Goal: Information Seeking & Learning: Find specific fact

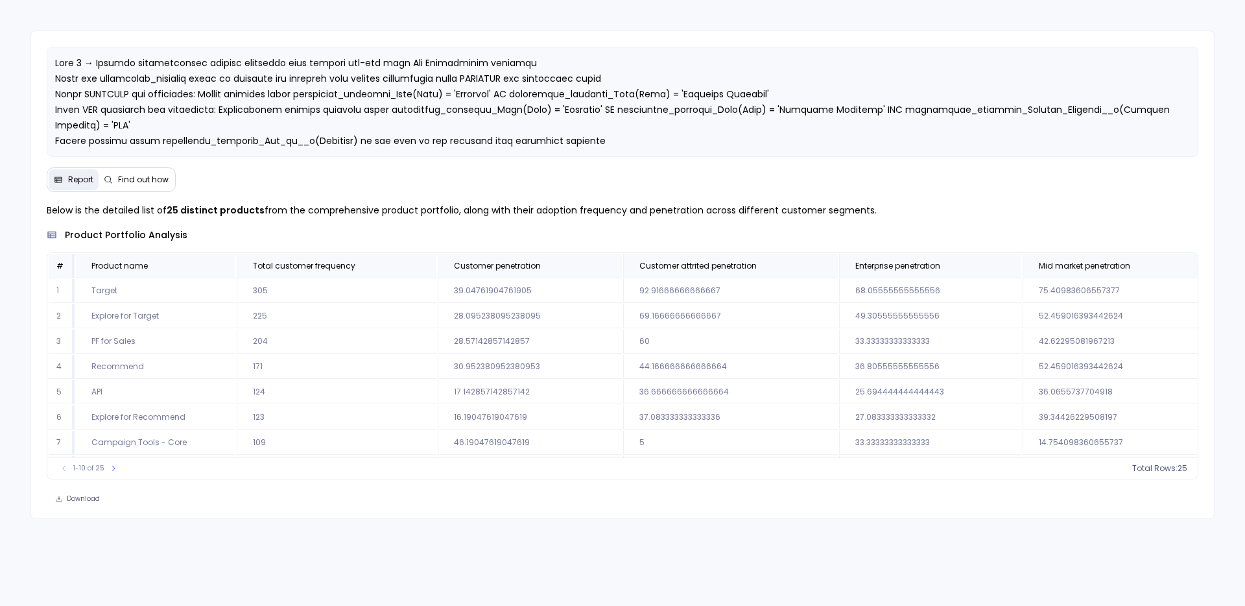
scroll to position [78, 0]
click at [110, 470] on icon at bounding box center [114, 468] width 8 height 8
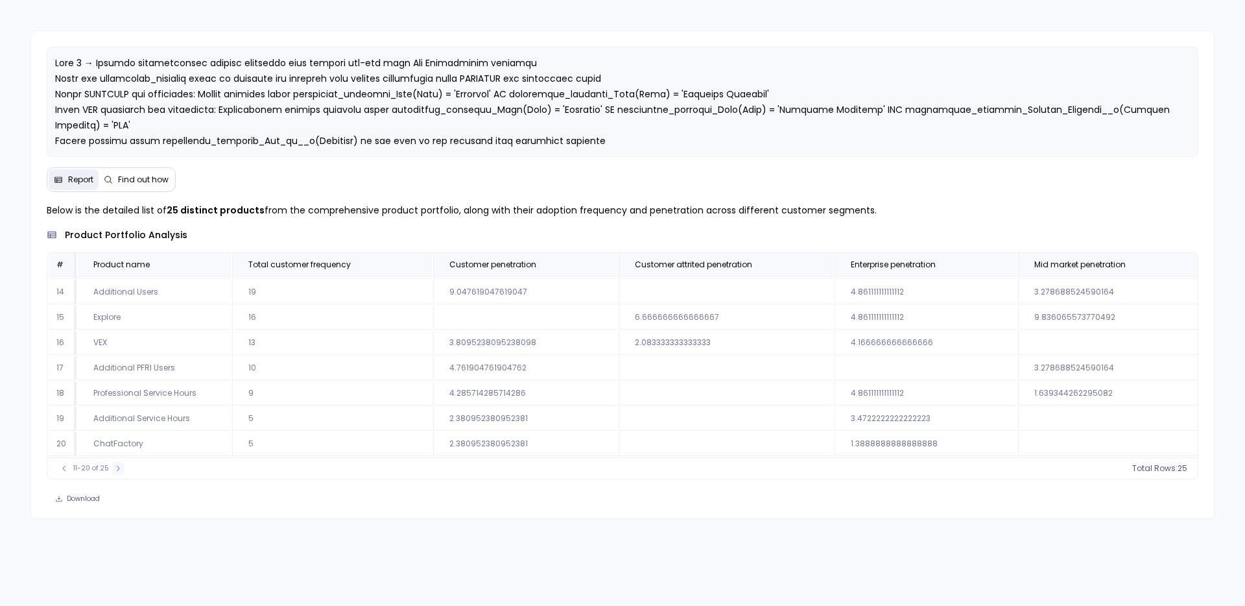
click at [112, 470] on button at bounding box center [118, 468] width 13 height 13
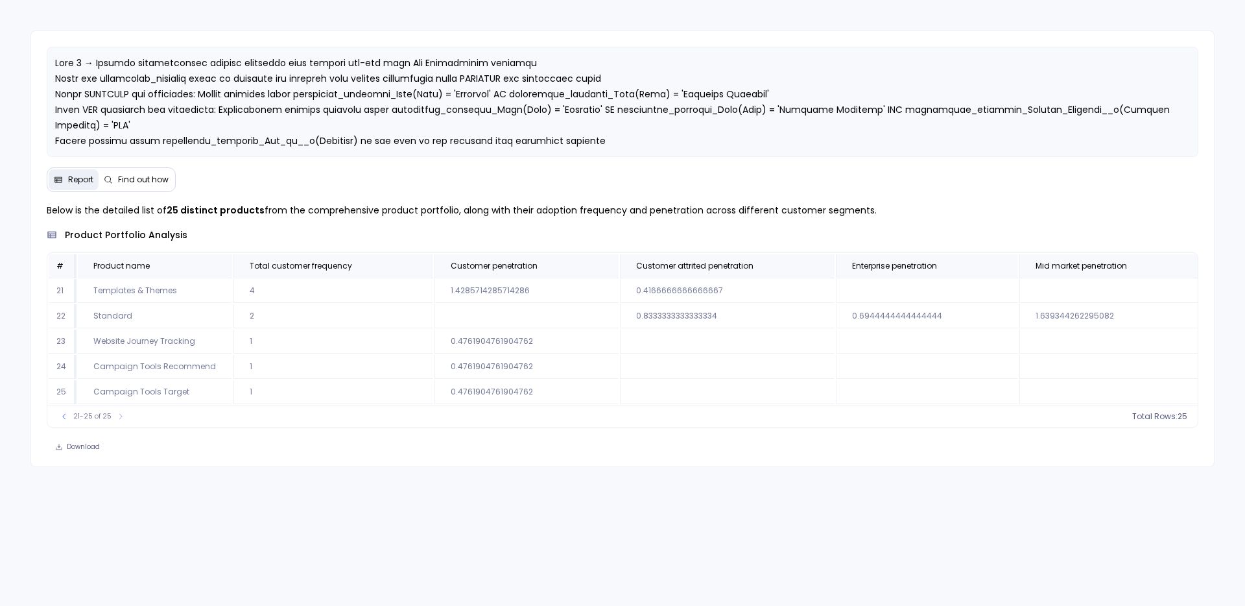
scroll to position [0, 0]
click at [61, 420] on icon at bounding box center [64, 417] width 8 height 8
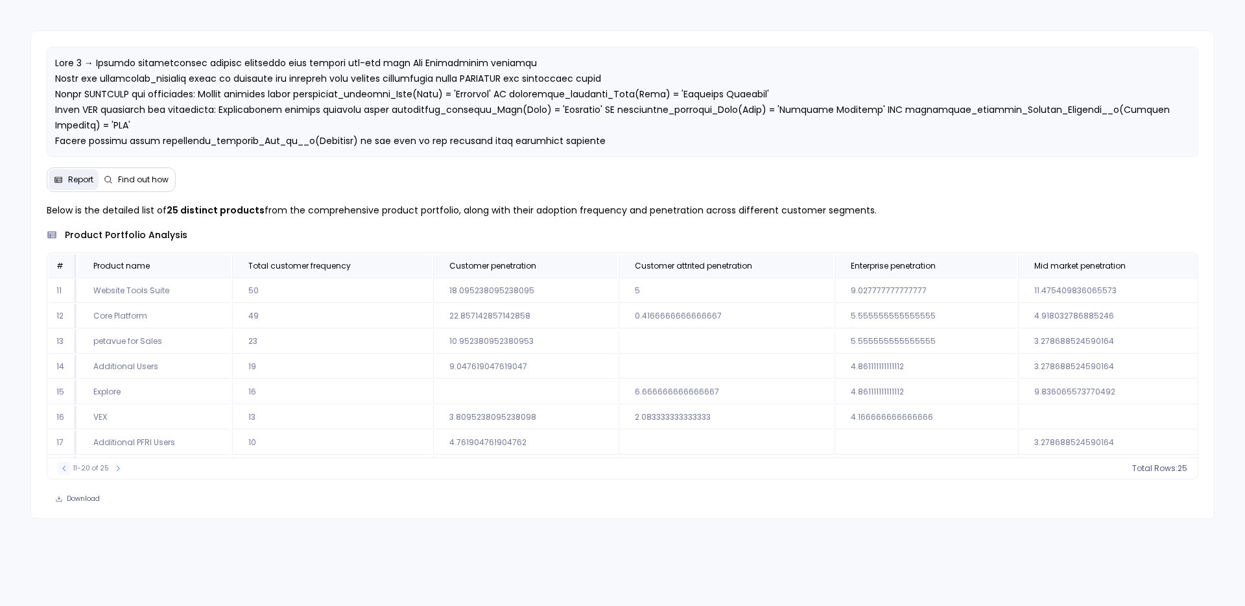
click at [61, 422] on td "16" at bounding box center [63, 417] width 28 height 24
click at [60, 474] on button at bounding box center [64, 468] width 13 height 13
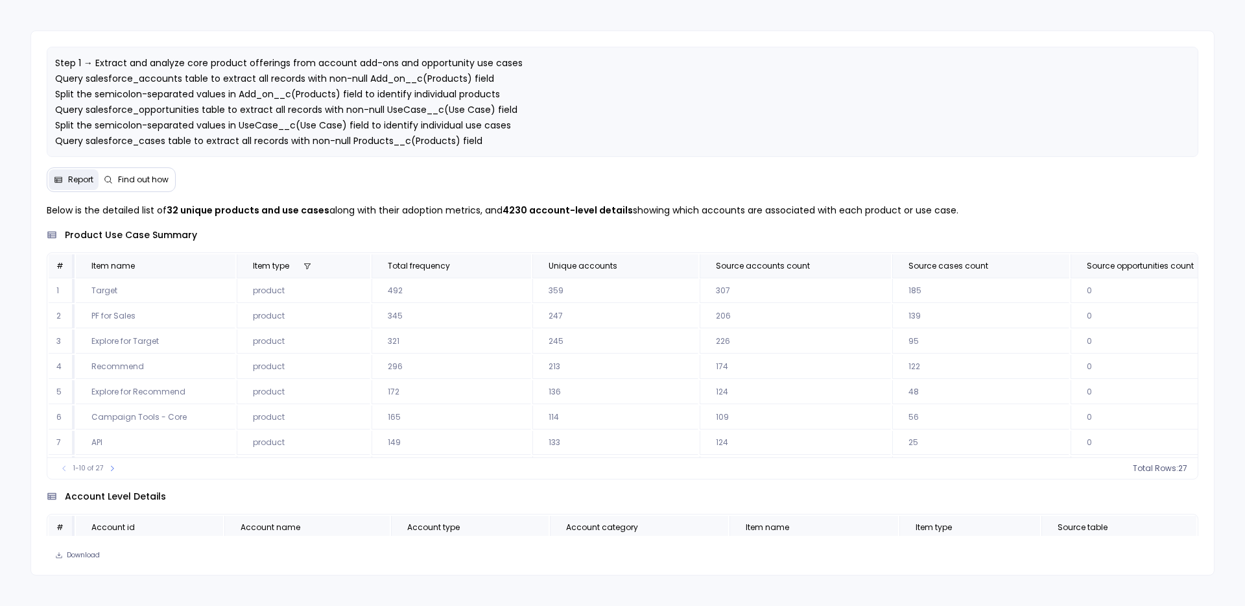
scroll to position [78, 0]
click at [111, 465] on icon at bounding box center [112, 468] width 8 height 8
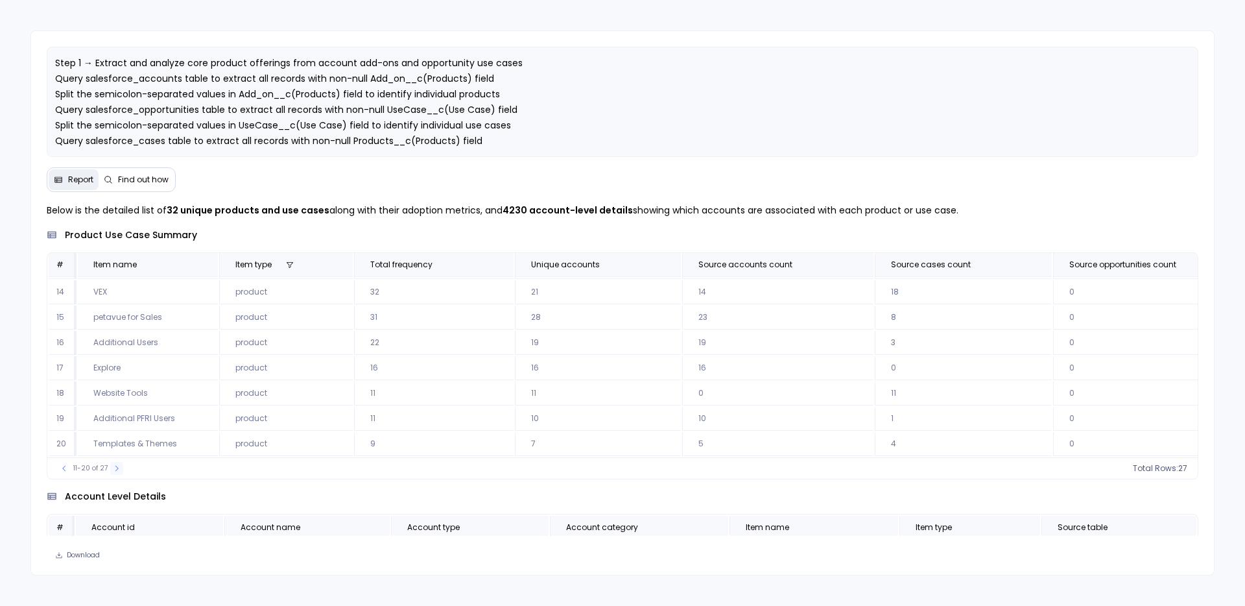
click at [113, 465] on icon at bounding box center [117, 468] width 8 height 8
click at [65, 466] on icon at bounding box center [64, 467] width 8 height 8
click at [65, 466] on icon at bounding box center [64, 468] width 8 height 8
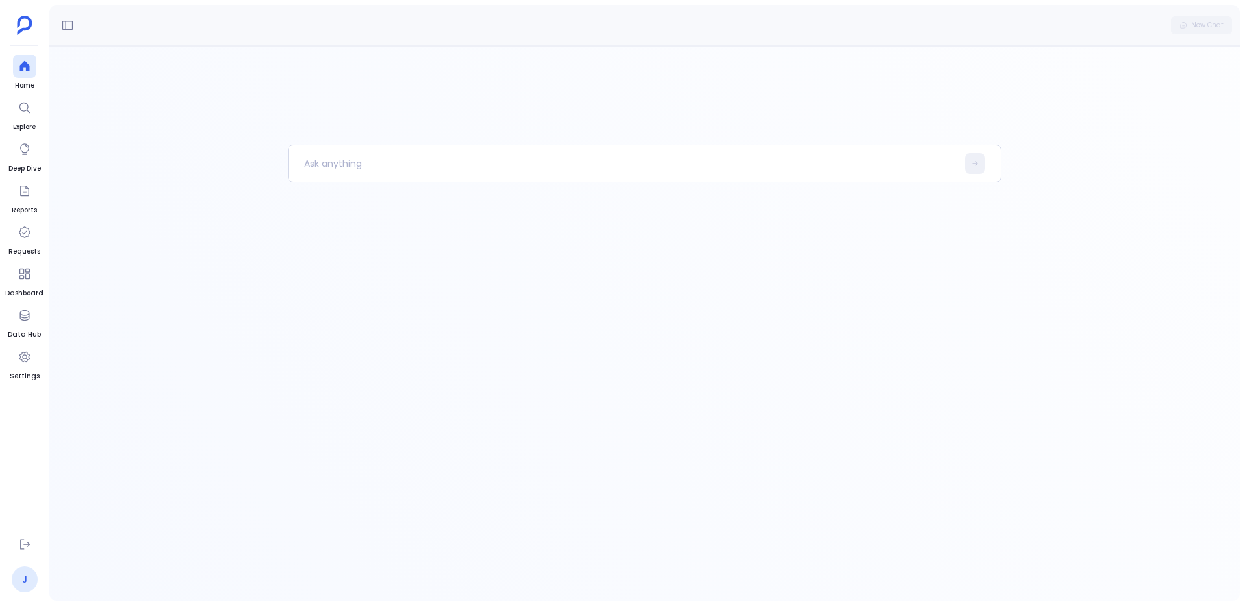
click at [31, 588] on link "J" at bounding box center [25, 579] width 26 height 26
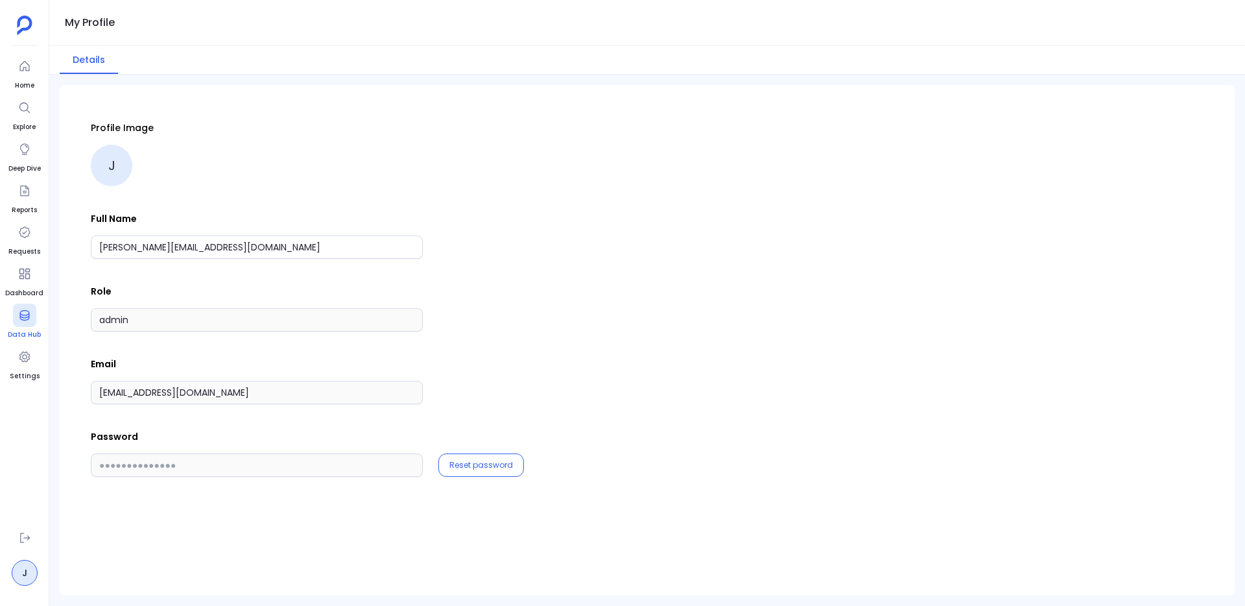
click at [23, 319] on icon at bounding box center [24, 315] width 13 height 13
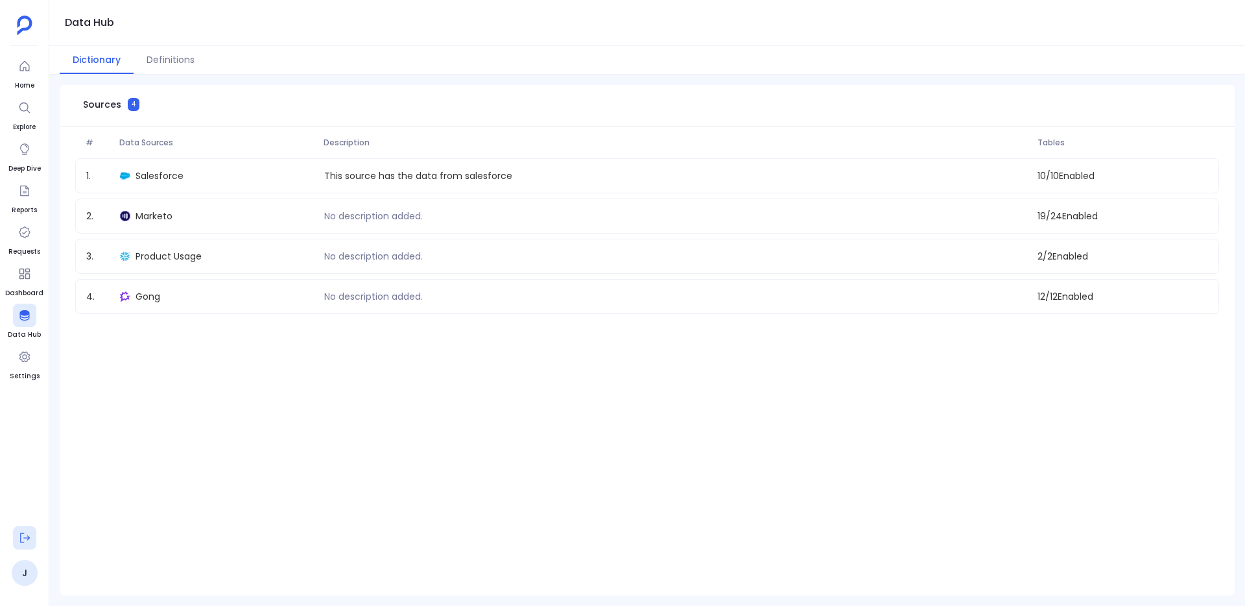
click at [23, 534] on icon at bounding box center [24, 537] width 13 height 13
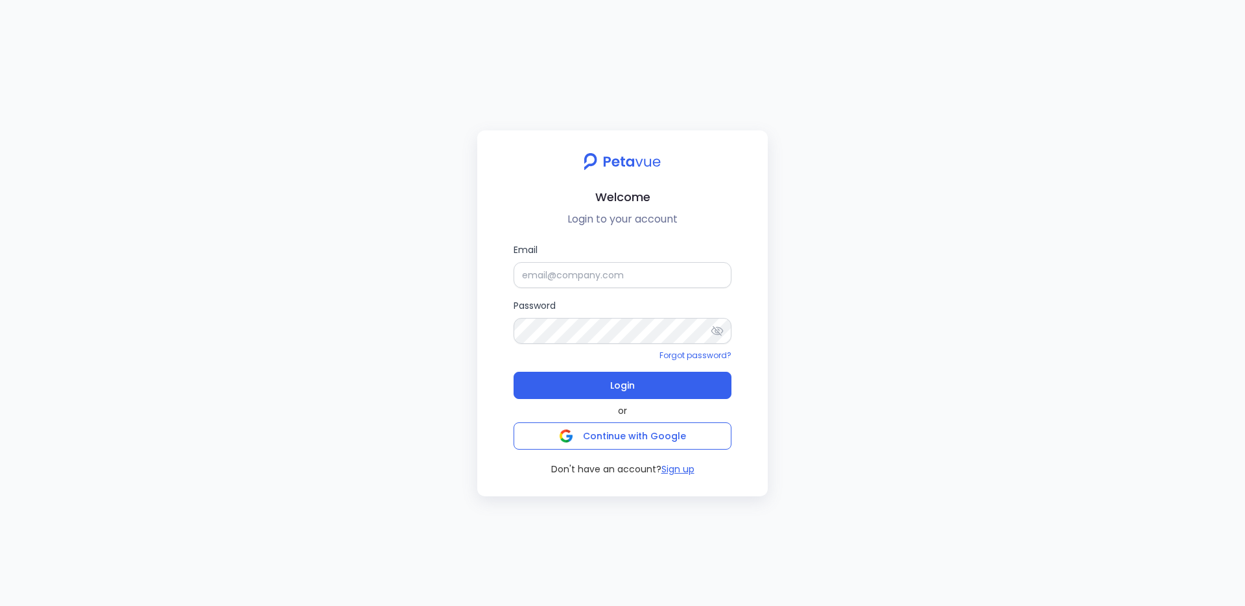
click at [549, 249] on label "Email" at bounding box center [623, 265] width 218 height 45
click at [549, 262] on input "Email" at bounding box center [623, 275] width 218 height 26
click at [557, 279] on input "Email" at bounding box center [623, 275] width 218 height 26
type input "jyotsana2@petavue.com"
click at [585, 385] on button "Login" at bounding box center [623, 385] width 218 height 27
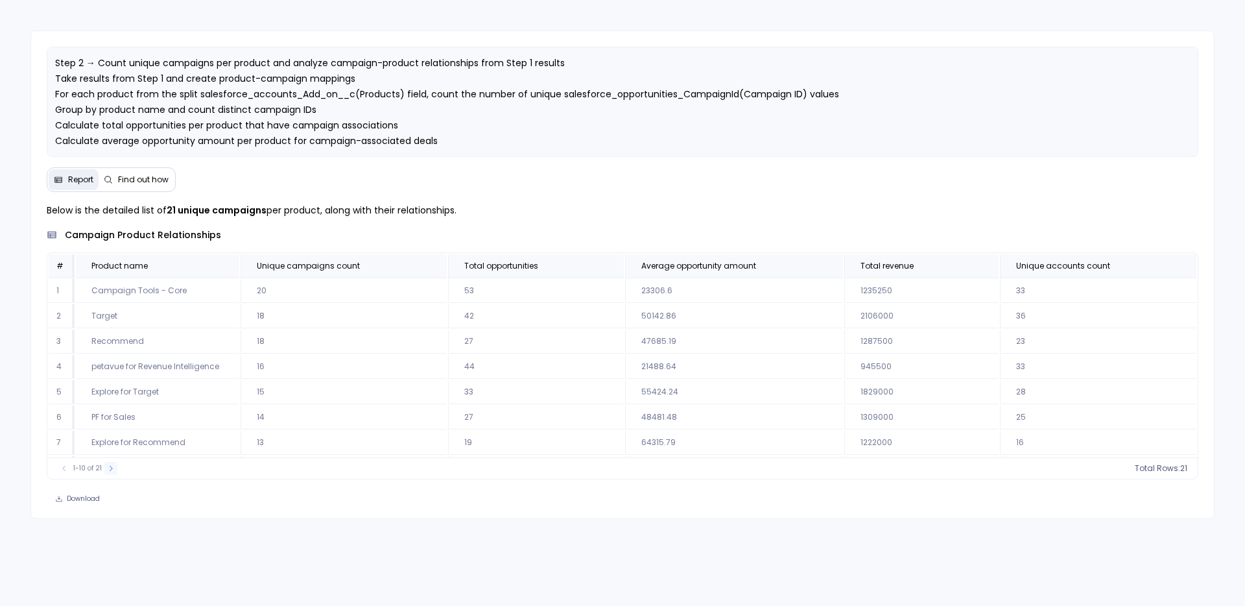
click at [110, 469] on icon at bounding box center [111, 468] width 8 height 8
click at [112, 469] on icon at bounding box center [116, 468] width 8 height 8
click at [66, 322] on div "21-21 of 21 Total Rows: 21" at bounding box center [622, 314] width 1151 height 21
click at [66, 317] on icon at bounding box center [64, 315] width 8 height 8
click at [66, 317] on td "12" at bounding box center [63, 316] width 28 height 24
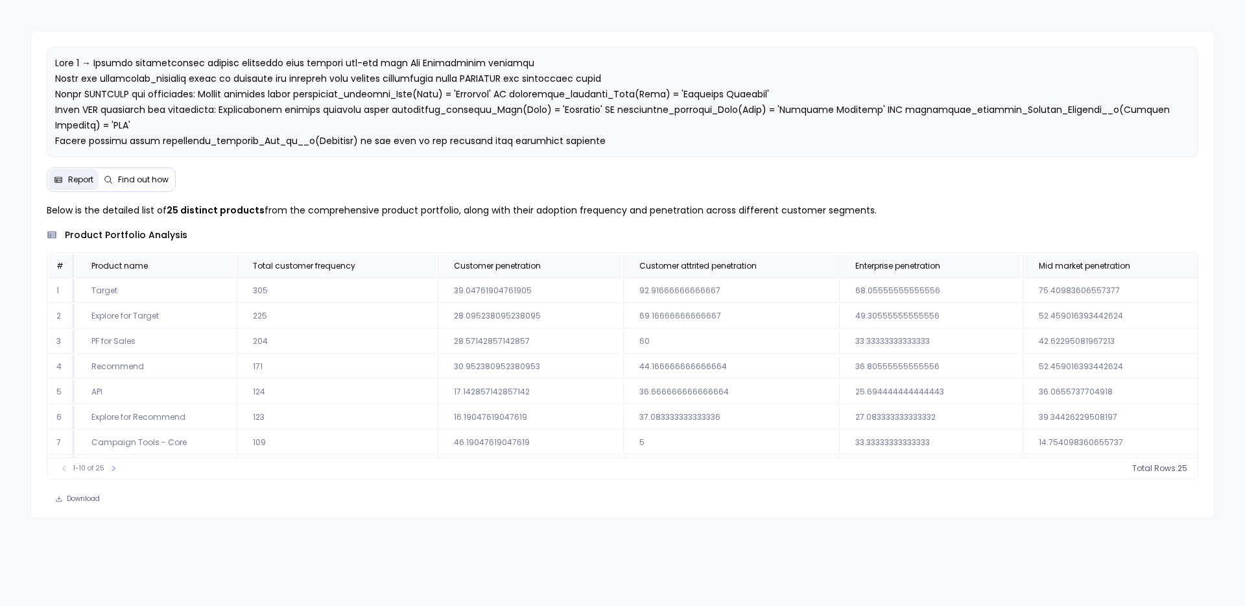
scroll to position [78, 0]
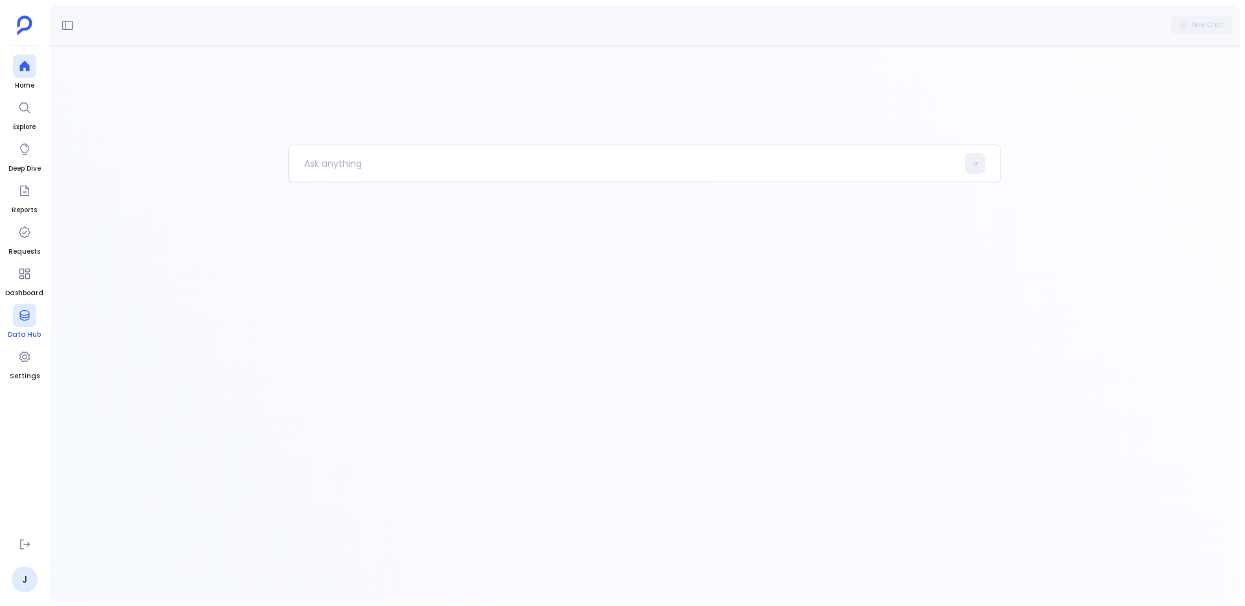
click at [16, 328] on link "Data Hub" at bounding box center [24, 322] width 33 height 36
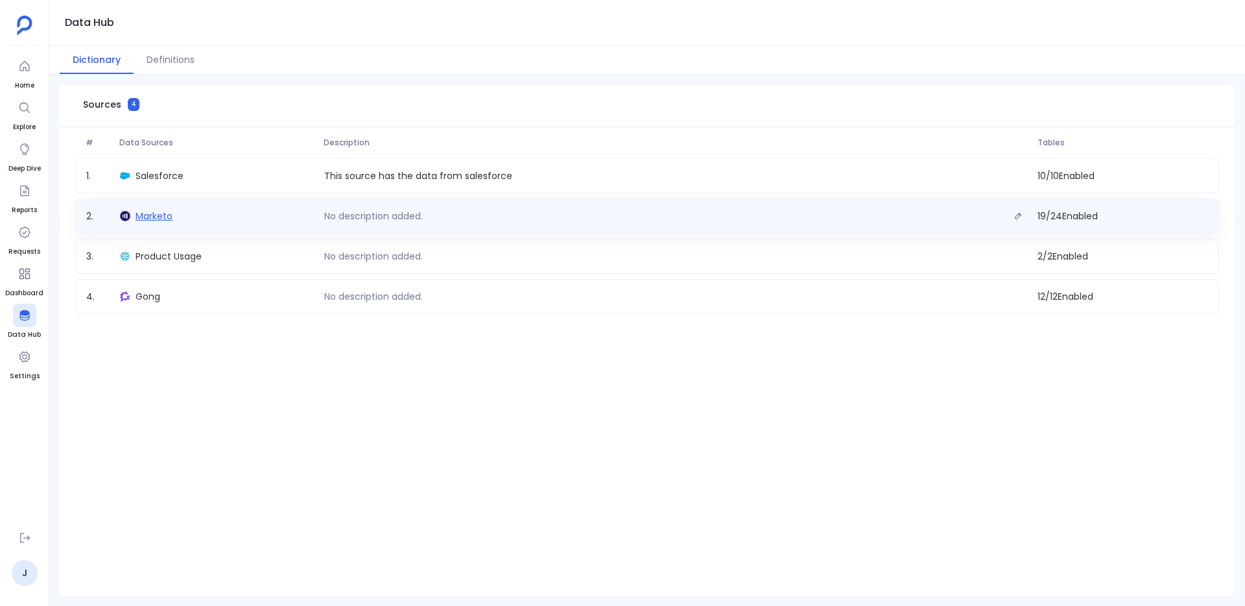
click at [152, 211] on span "Marketo" at bounding box center [154, 216] width 37 height 13
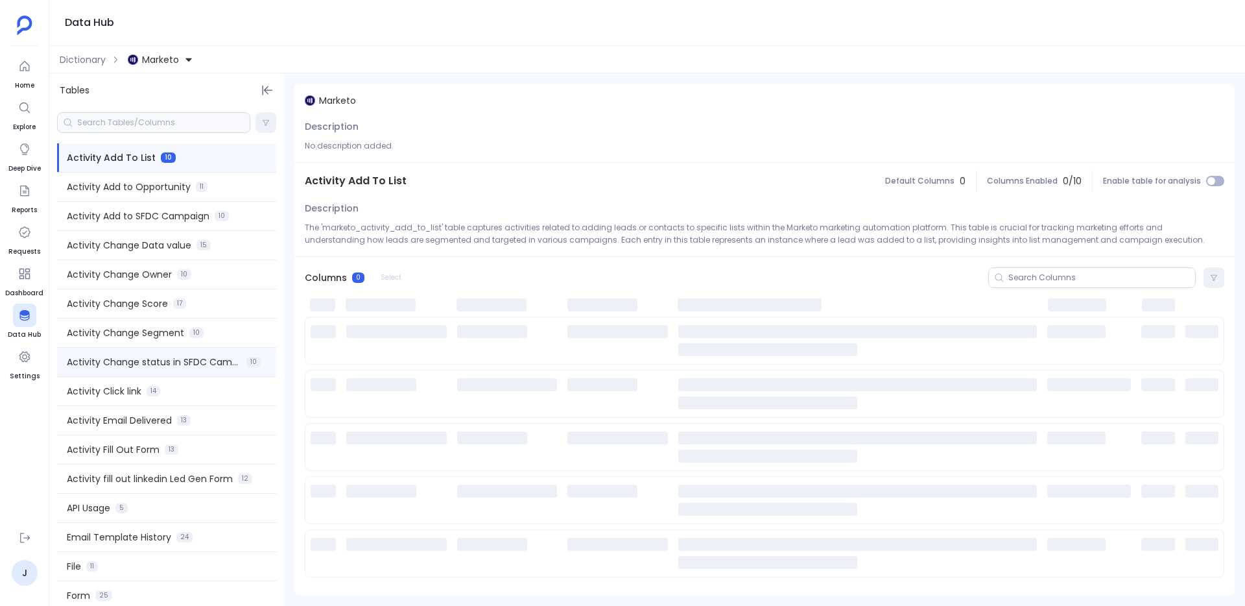
scroll to position [243, 0]
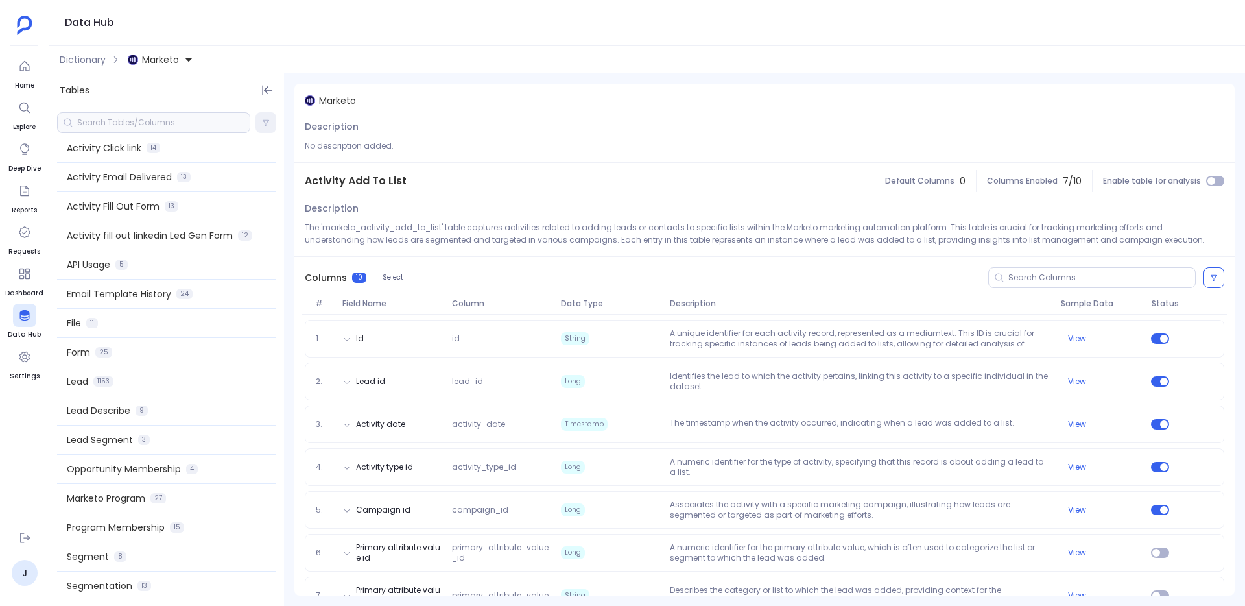
click at [183, 119] on div at bounding box center [153, 122] width 193 height 21
click at [166, 125] on input at bounding box center [163, 122] width 173 height 10
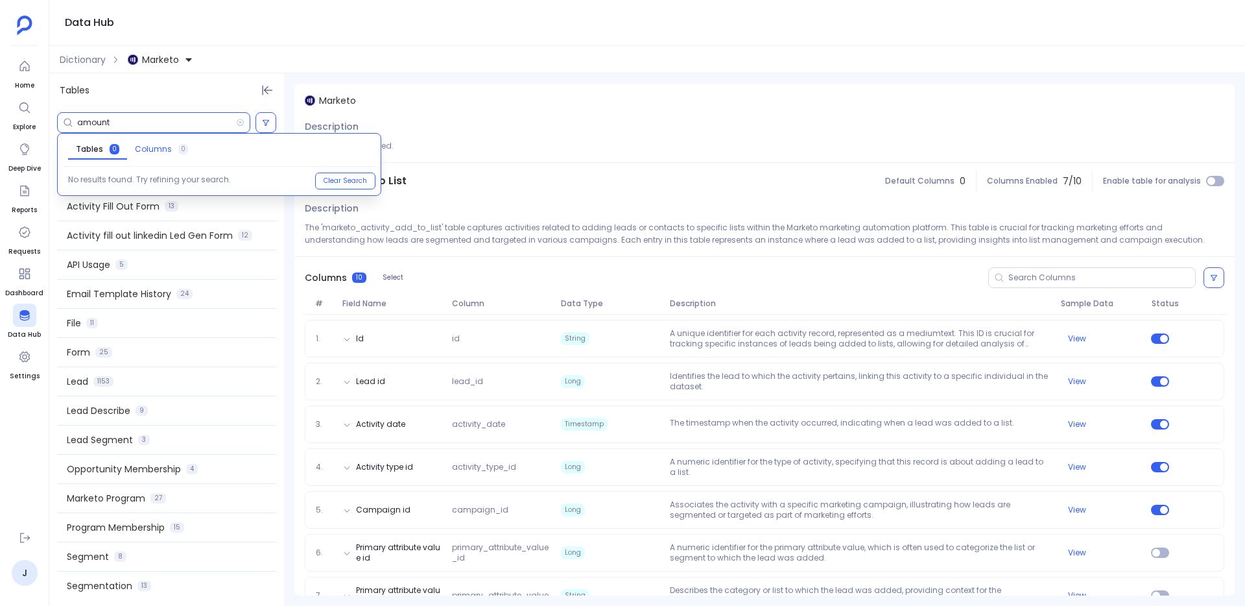
type input "amount"
click at [158, 152] on span "Columns" at bounding box center [153, 149] width 37 height 10
click at [18, 309] on icon at bounding box center [24, 315] width 13 height 13
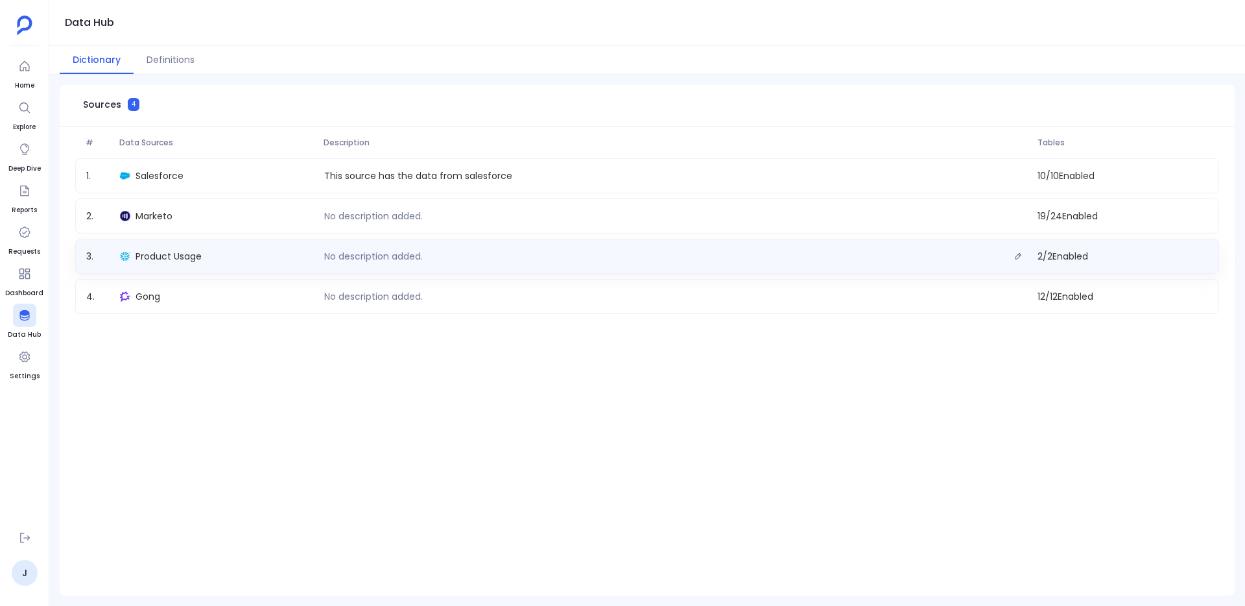
click at [160, 263] on div "Product Usage" at bounding box center [217, 256] width 204 height 18
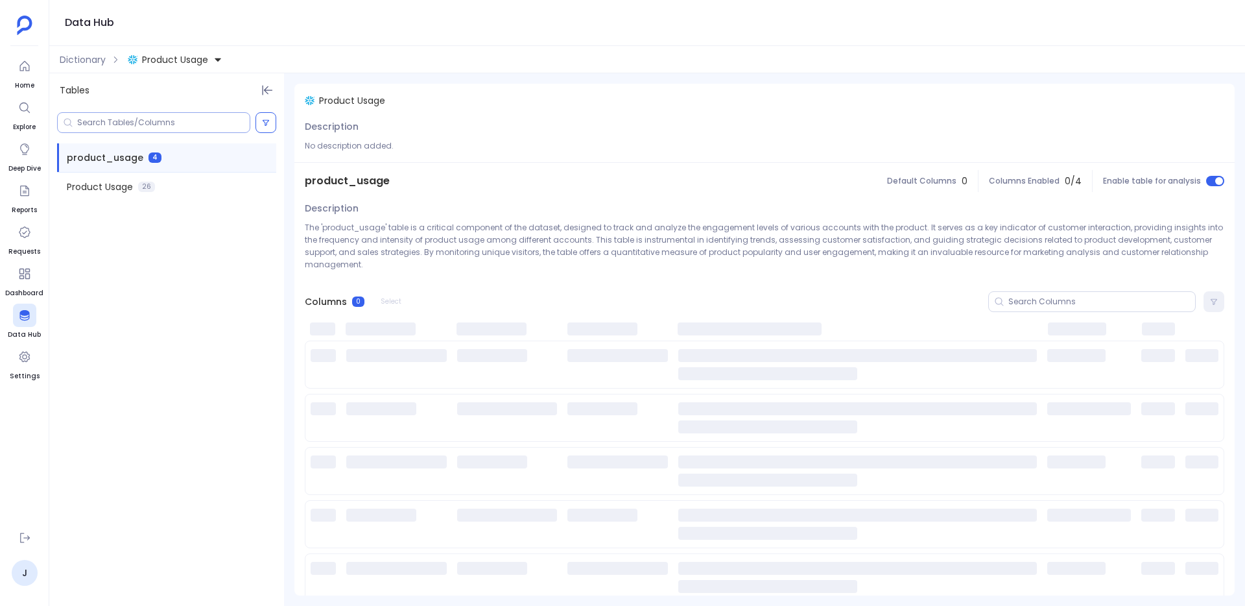
click at [149, 129] on div at bounding box center [153, 122] width 193 height 21
click at [149, 126] on input at bounding box center [163, 122] width 173 height 10
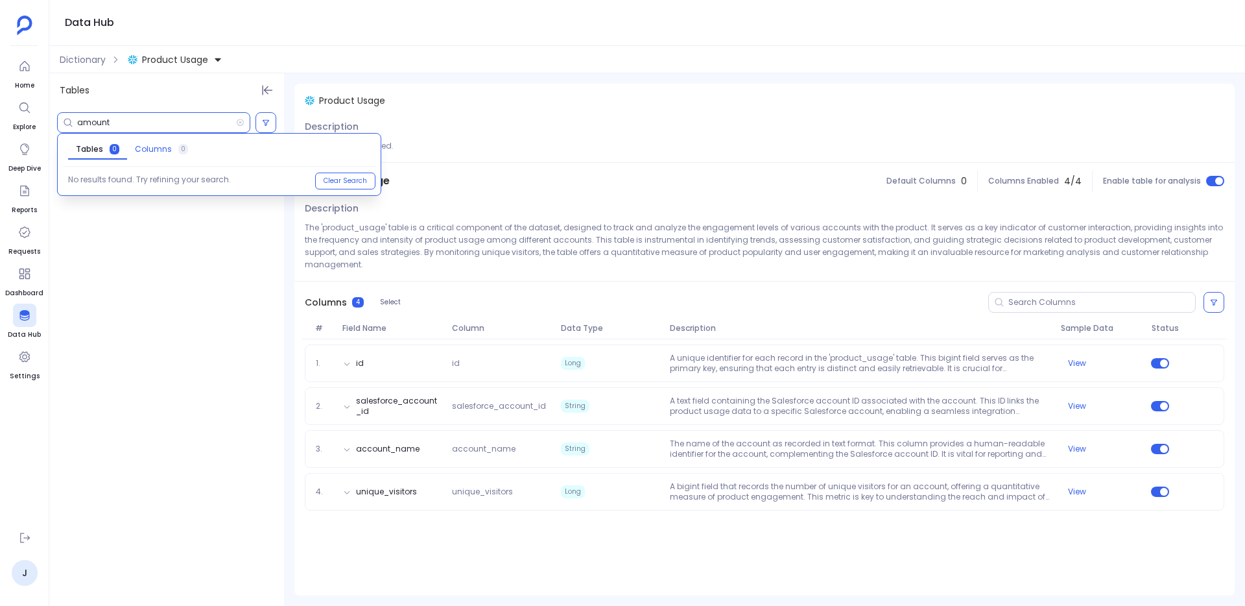
type input "amount"
click at [146, 154] on span "Columns" at bounding box center [153, 149] width 37 height 10
click at [93, 145] on span "Tables" at bounding box center [89, 149] width 27 height 10
click at [156, 279] on div "amount Tables 0 Columns 0 No results found. Try refining your search. Clear Sea…" at bounding box center [166, 356] width 235 height 498
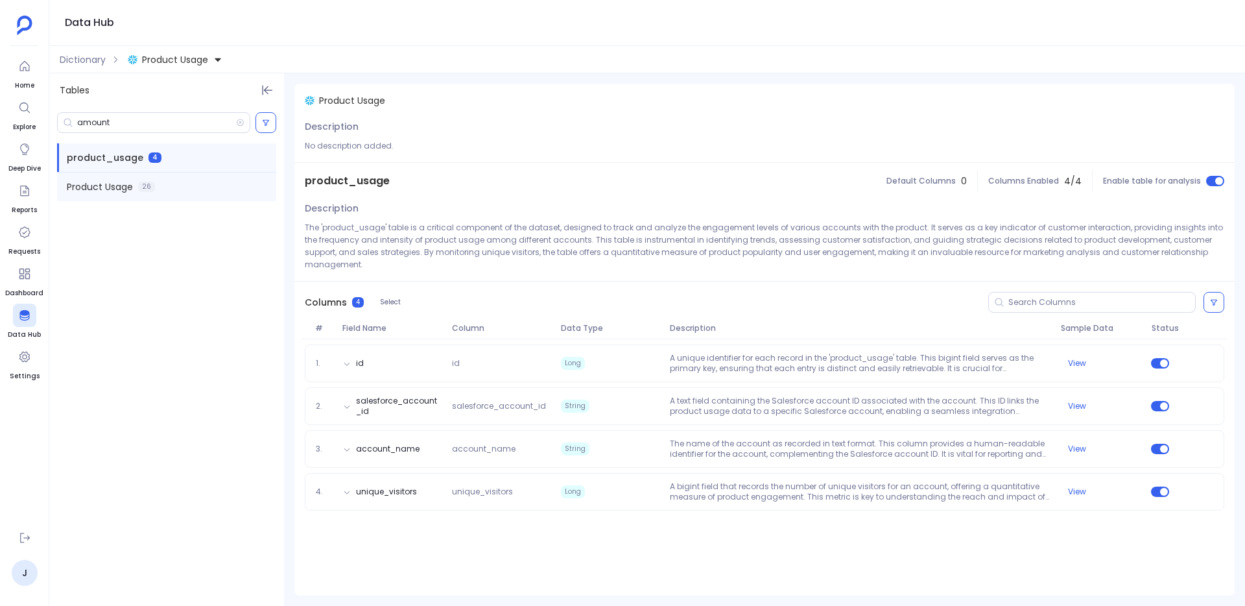
click at [118, 182] on span "Product Usage" at bounding box center [100, 186] width 66 height 13
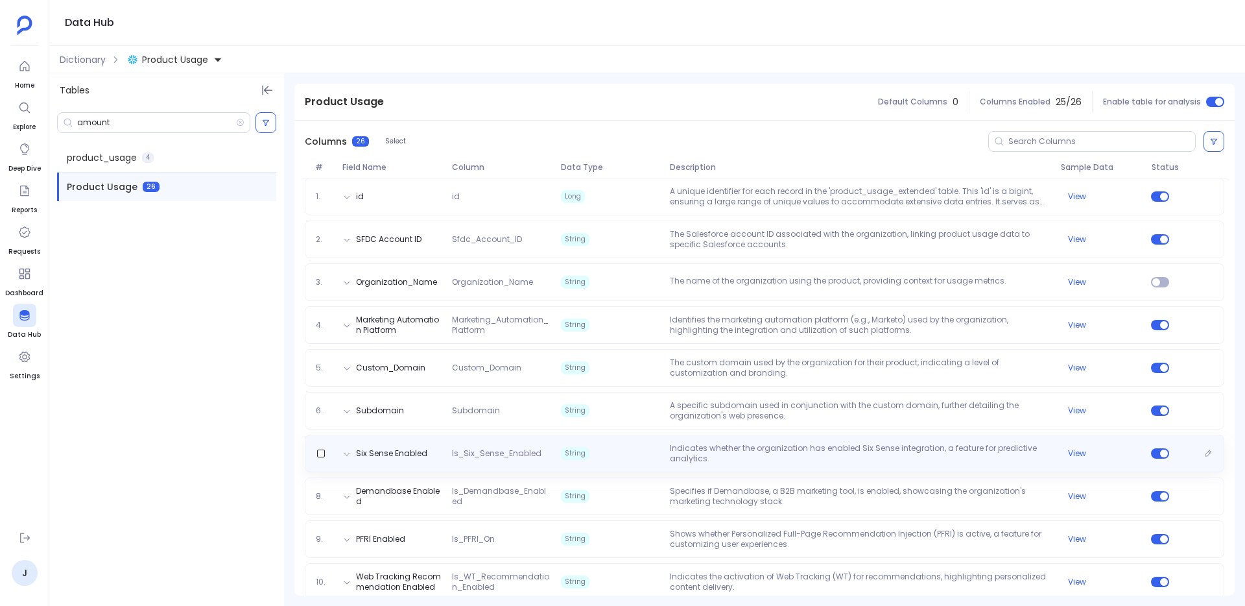
scroll to position [156, 0]
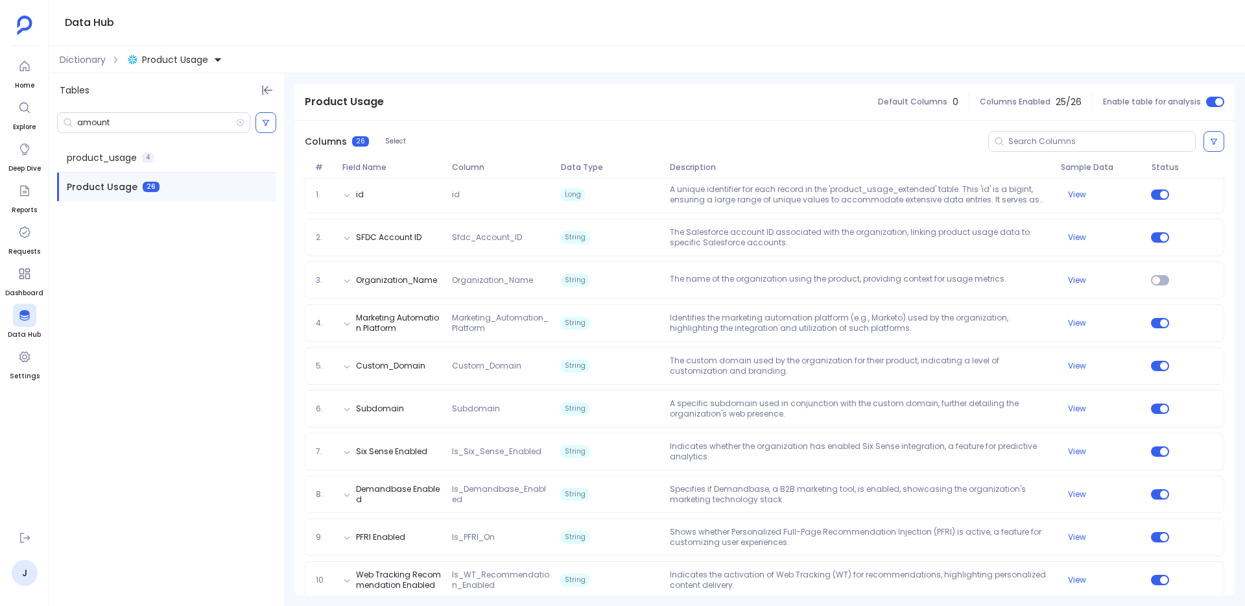
click at [159, 64] on span "Product Usage" at bounding box center [175, 59] width 66 height 13
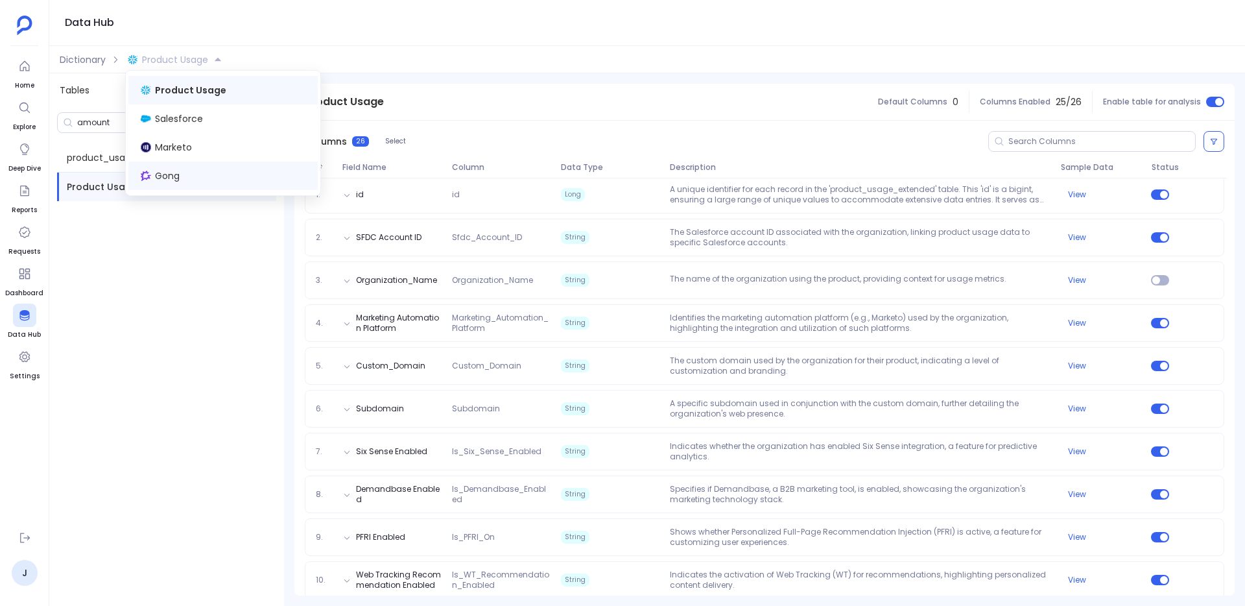
click at [194, 174] on div "Gong" at bounding box center [222, 176] width 189 height 29
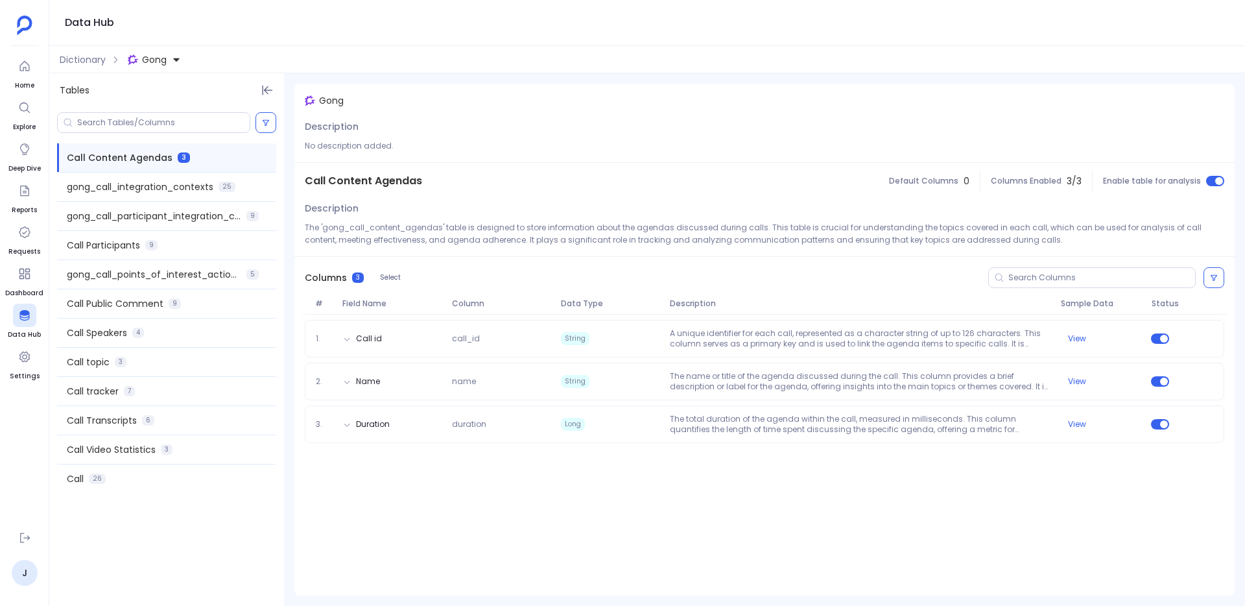
click at [159, 54] on span "Gong" at bounding box center [154, 59] width 25 height 13
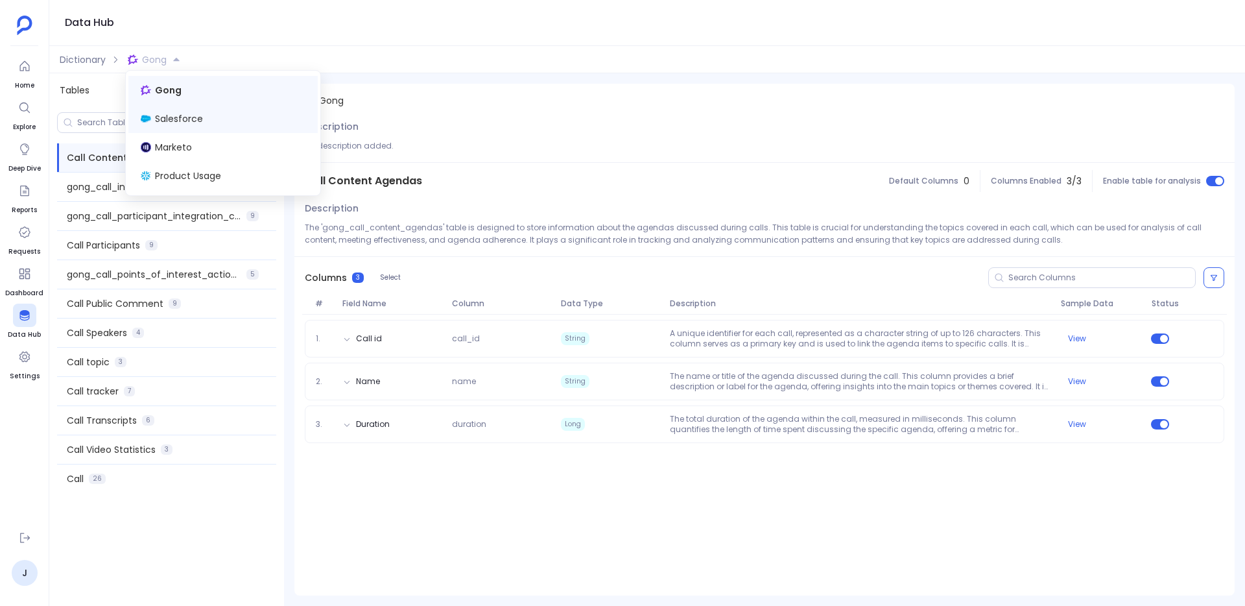
click at [184, 123] on span "Salesforce" at bounding box center [179, 118] width 48 height 13
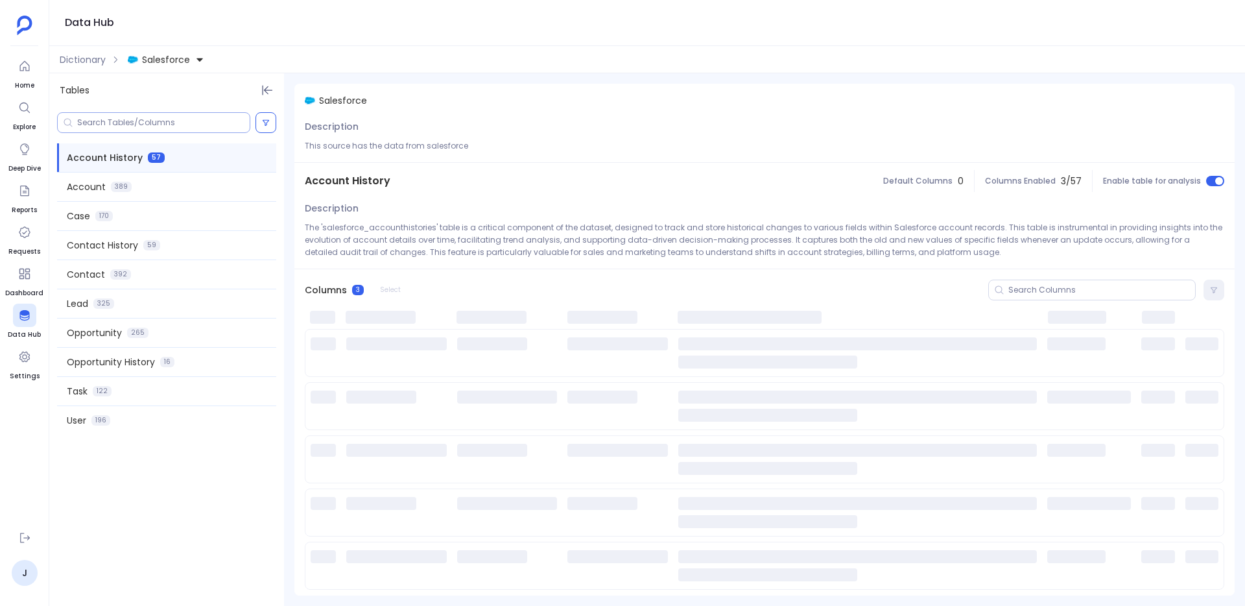
click at [133, 119] on input at bounding box center [163, 122] width 173 height 10
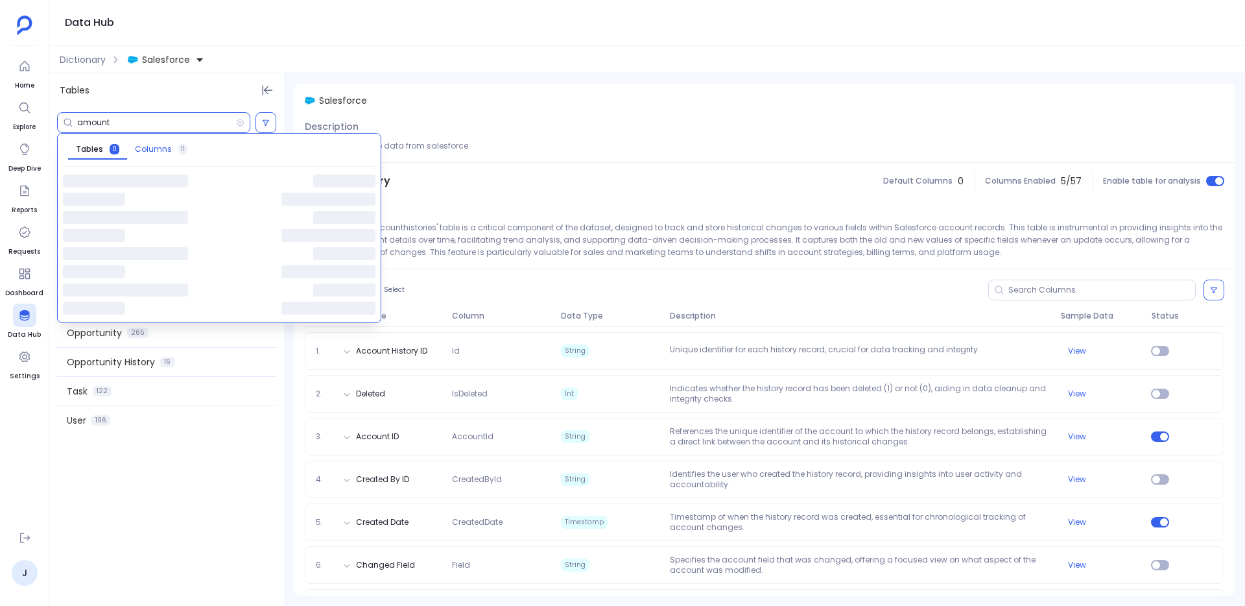
type input "amount"
click at [154, 149] on span "Columns" at bounding box center [153, 149] width 37 height 10
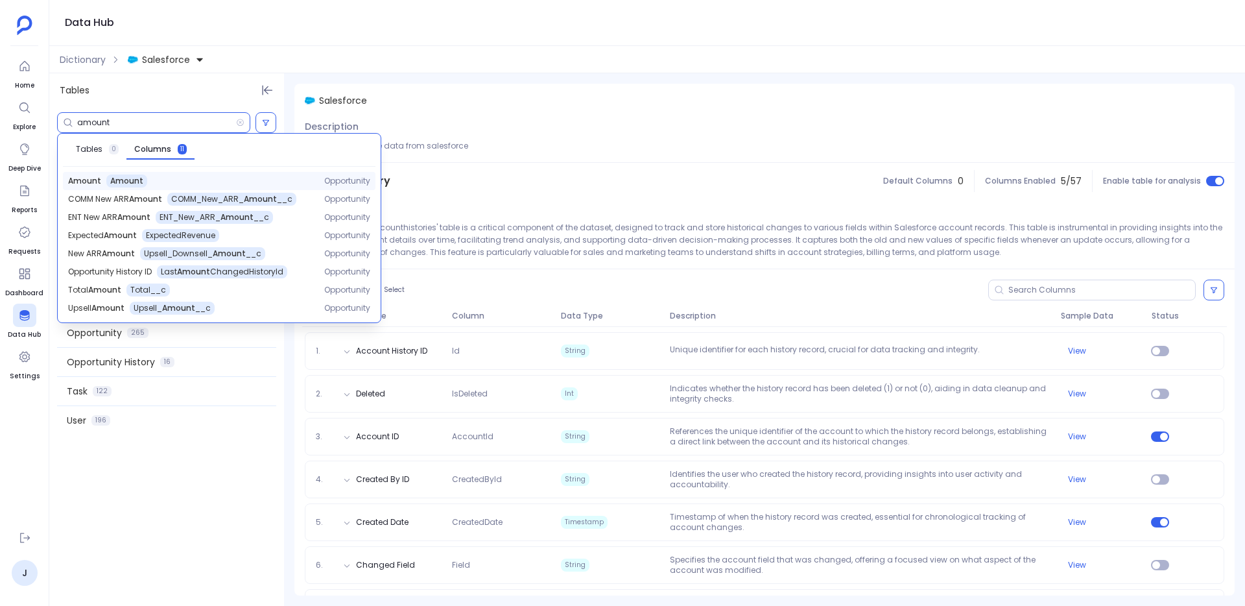
click at [95, 182] on span "Amount" at bounding box center [84, 181] width 33 height 10
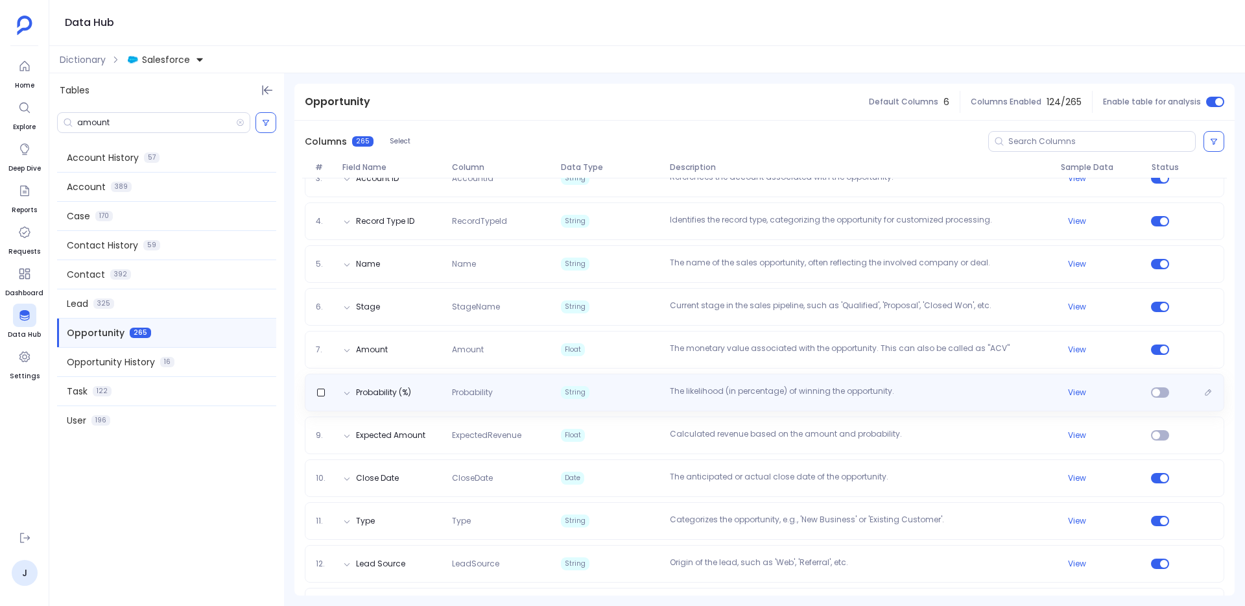
scroll to position [280, 0]
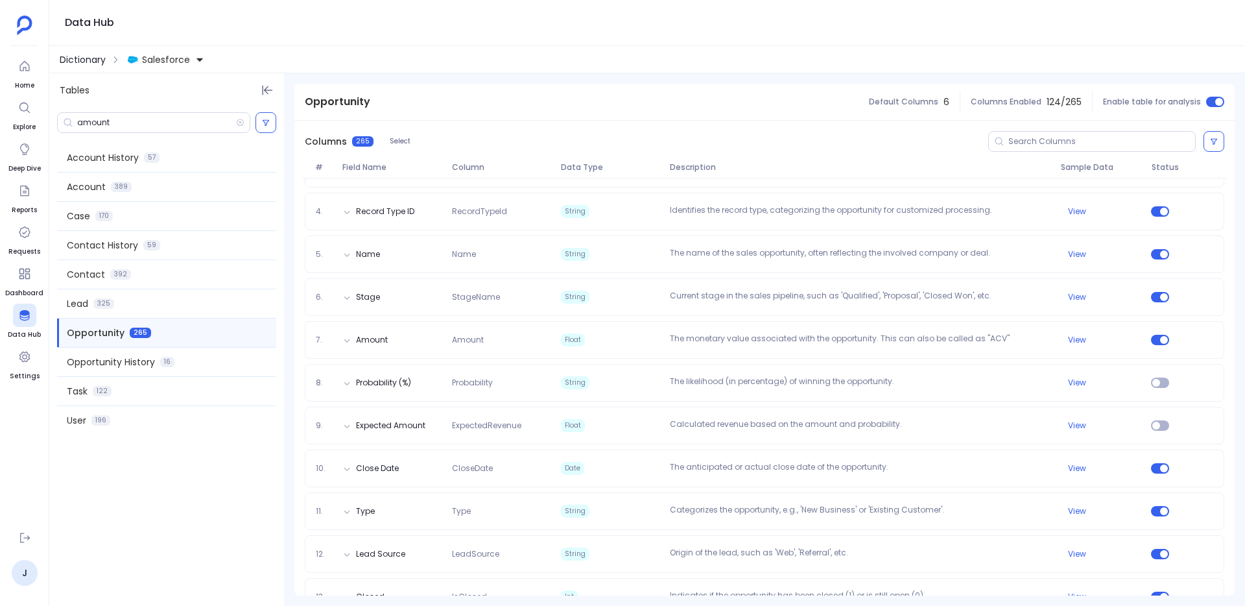
click at [93, 64] on span "Dictionary" at bounding box center [83, 59] width 46 height 13
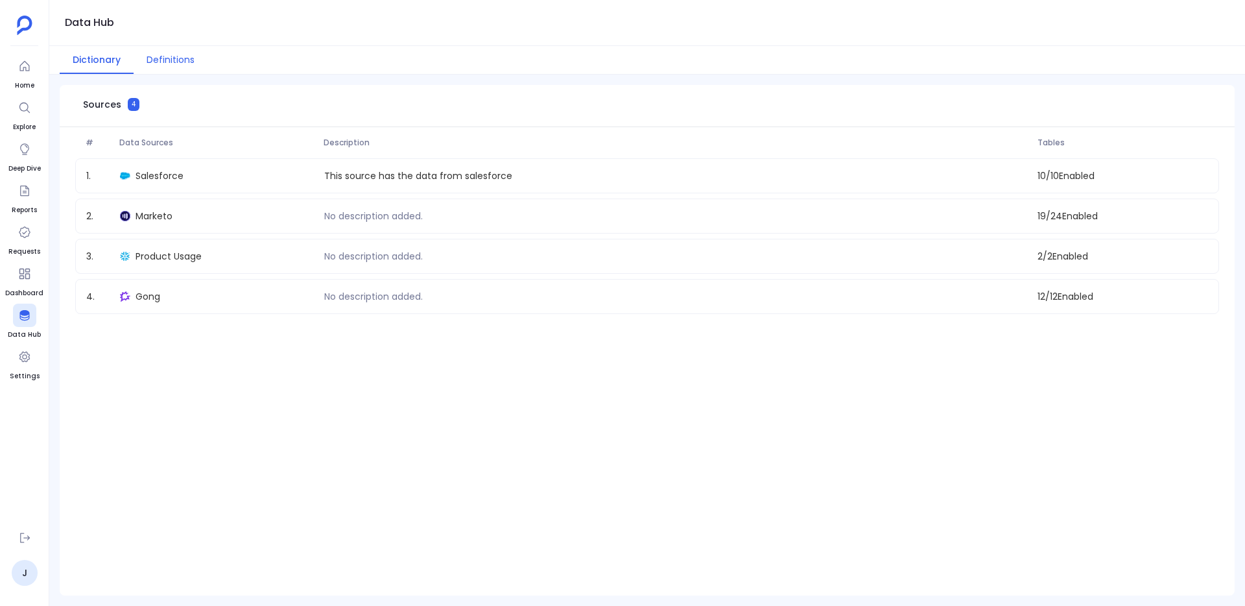
drag, startPoint x: 117, startPoint y: 59, endPoint x: 154, endPoint y: 59, distance: 37.6
click at [154, 59] on div "Dictionary Definitions" at bounding box center [647, 60] width 1196 height 29
click at [154, 59] on button "Definitions" at bounding box center [171, 60] width 74 height 28
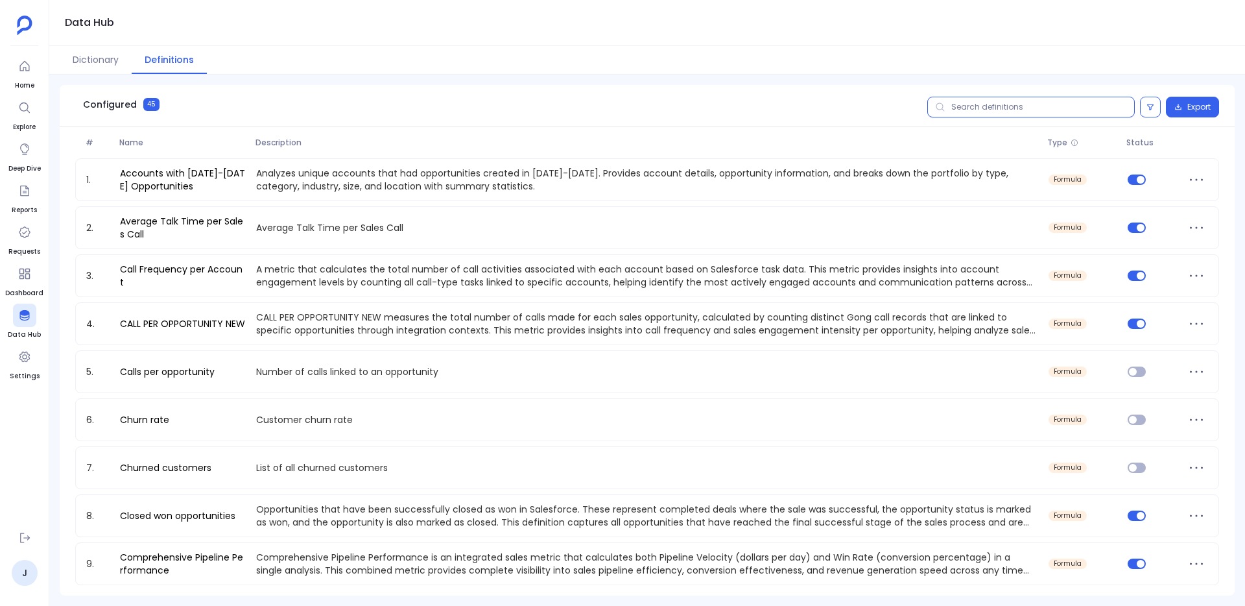
click at [980, 97] on input "text" at bounding box center [1032, 107] width 208 height 21
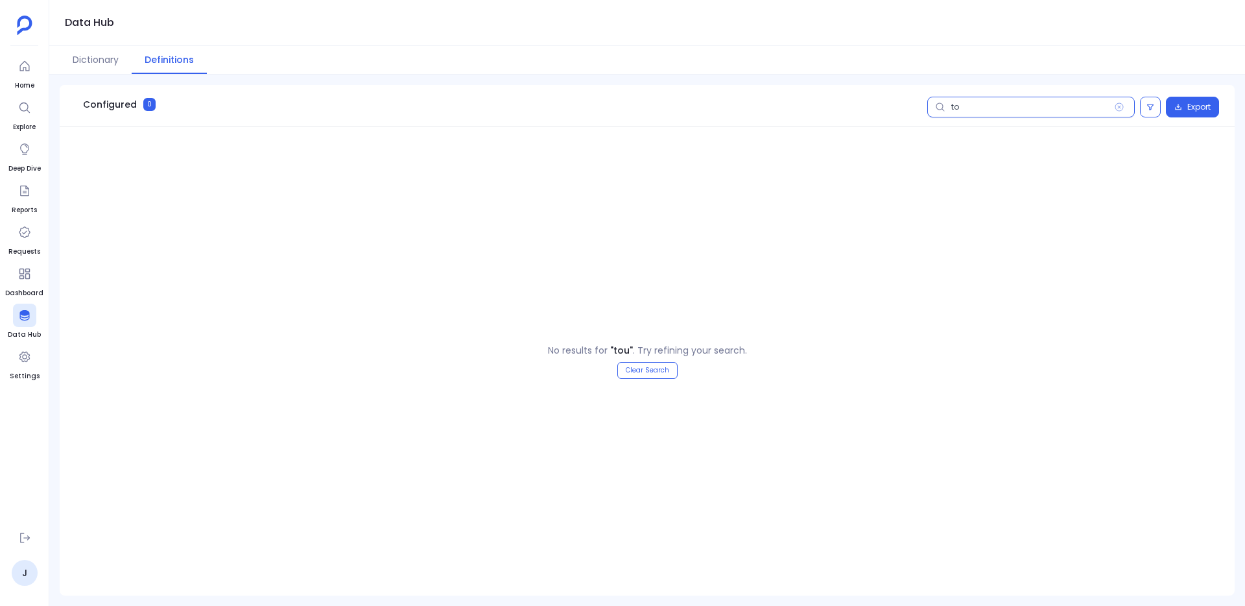
type input "t"
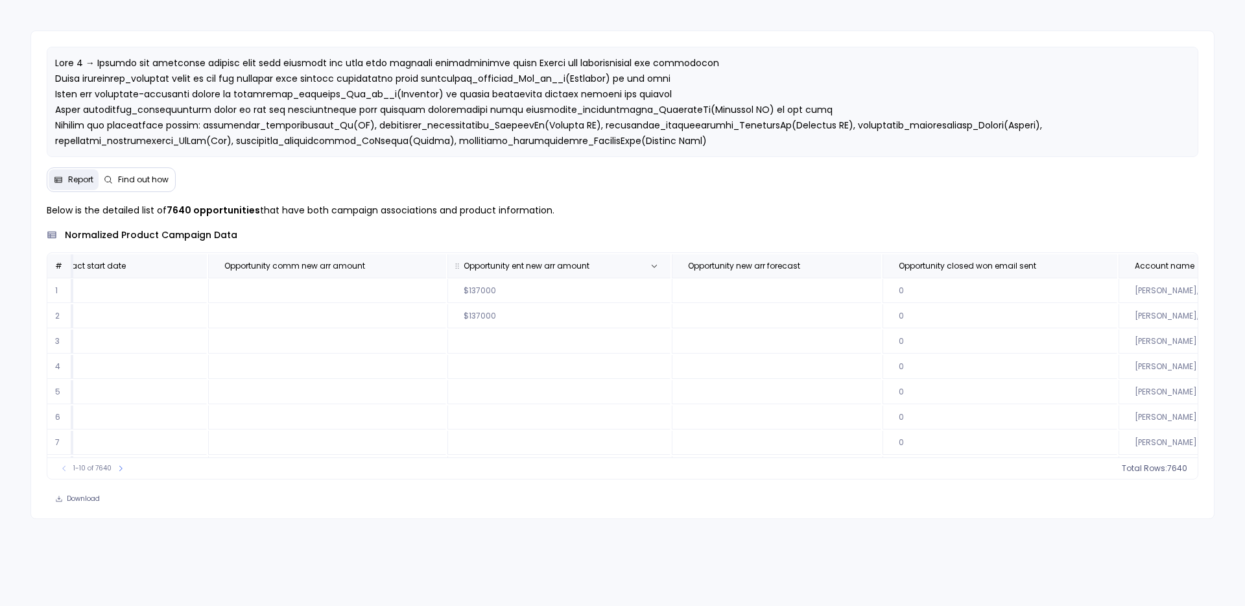
scroll to position [0, 3311]
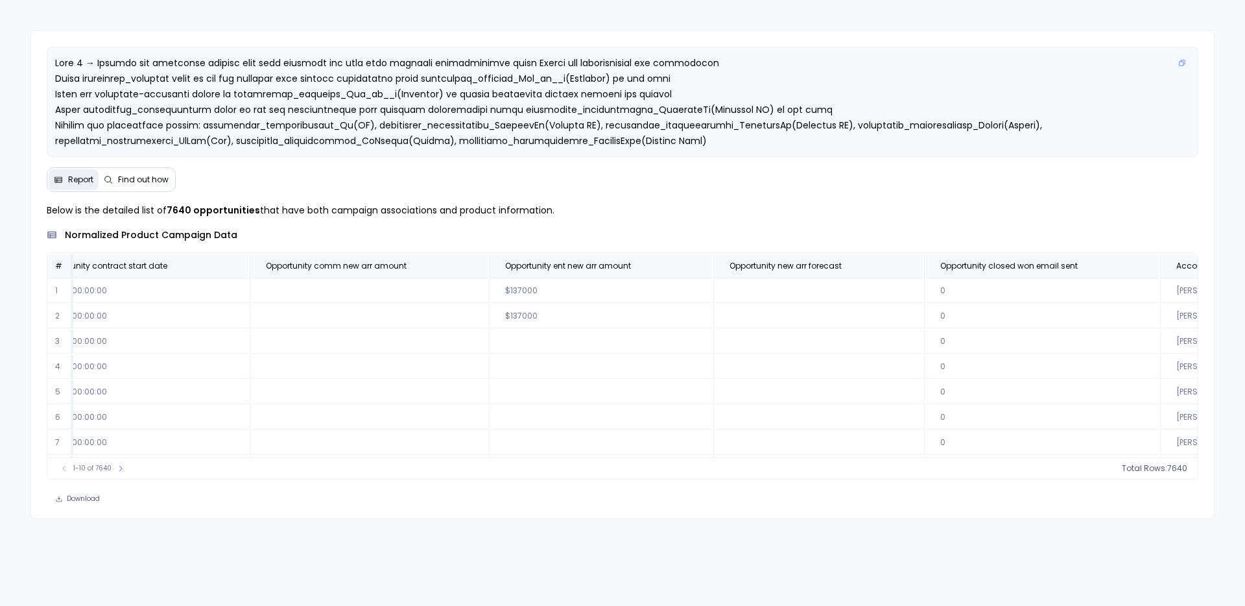
click at [848, 92] on p at bounding box center [623, 125] width 1136 height 140
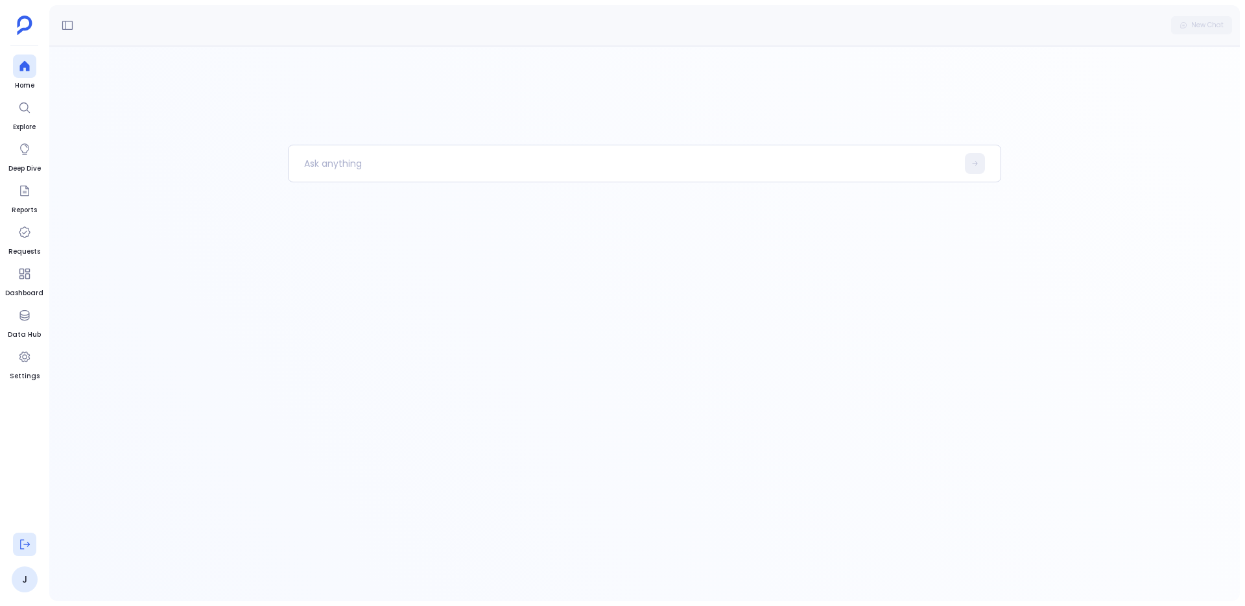
click at [21, 536] on button at bounding box center [24, 544] width 23 height 23
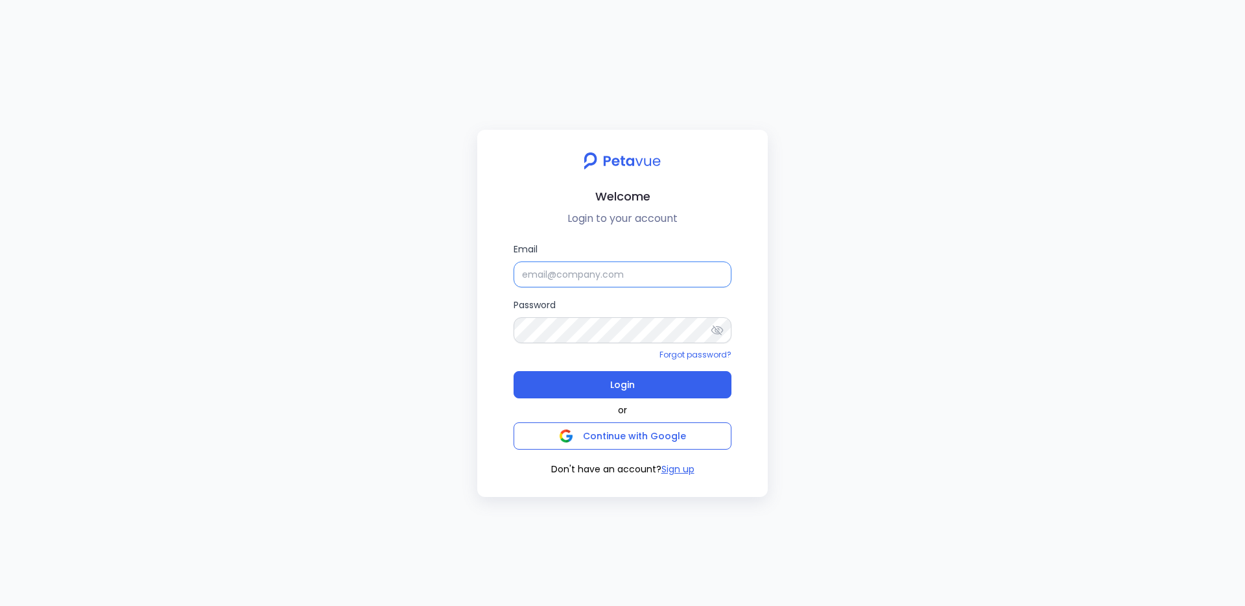
click at [557, 261] on input "Email" at bounding box center [623, 274] width 218 height 26
